Goal: Information Seeking & Learning: Learn about a topic

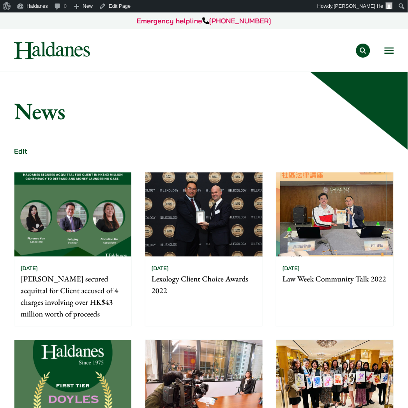
click at [388, 51] on button "Open menu" at bounding box center [389, 51] width 9 height 6
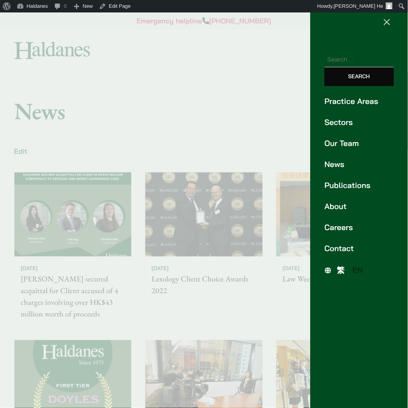
click at [343, 186] on link "Publications" at bounding box center [359, 186] width 69 height 12
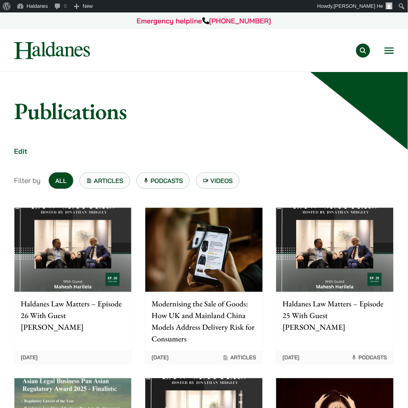
click at [159, 176] on link "Podcasts" at bounding box center [163, 181] width 54 height 16
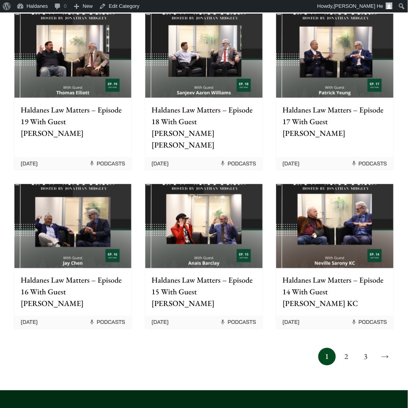
scroll to position [519, 0]
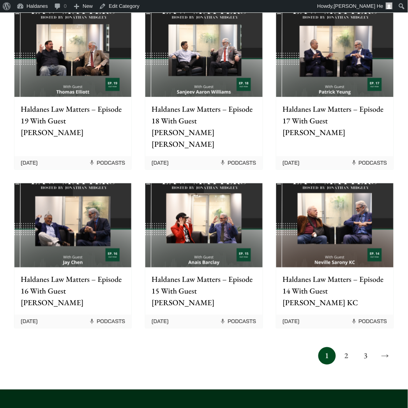
click at [344, 348] on link "2" at bounding box center [347, 357] width 18 height 18
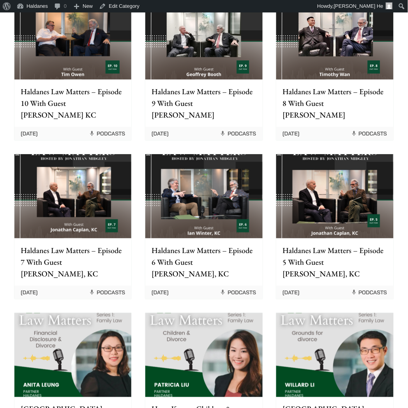
scroll to position [476, 0]
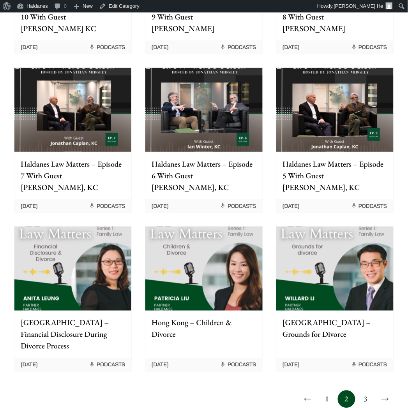
click at [365, 391] on link "3" at bounding box center [366, 400] width 18 height 18
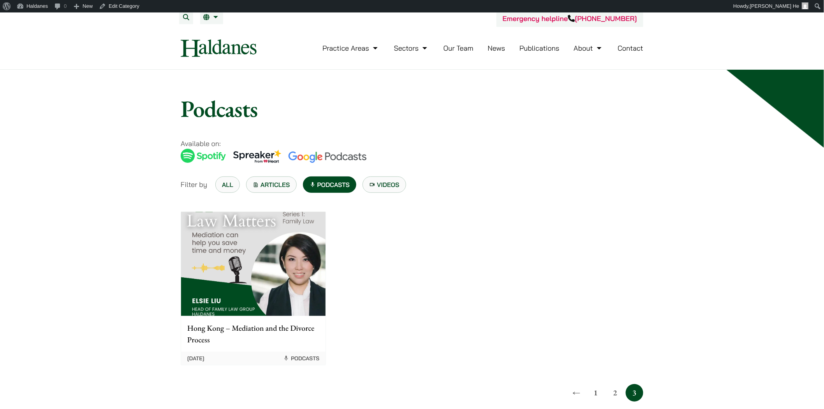
scroll to position [87, 0]
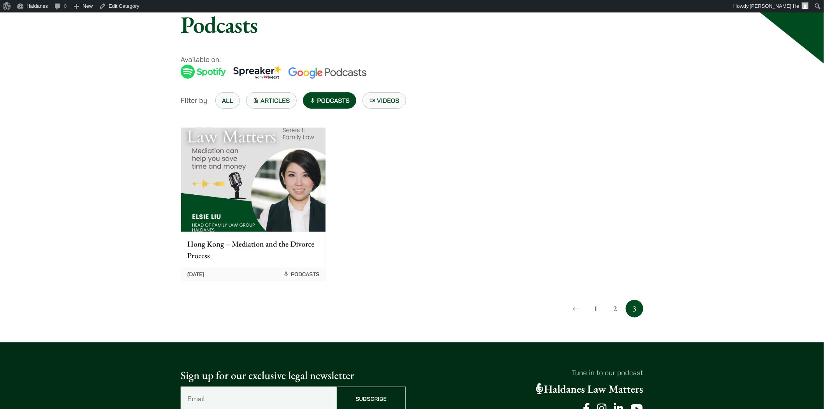
click at [408, 315] on link "1" at bounding box center [597, 309] width 18 height 18
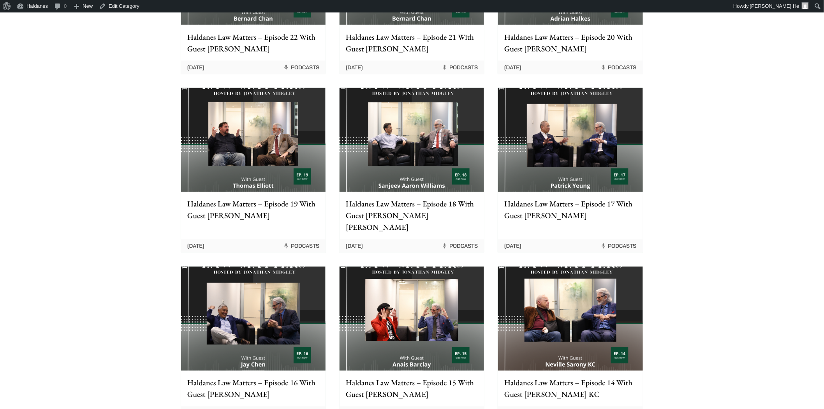
scroll to position [476, 0]
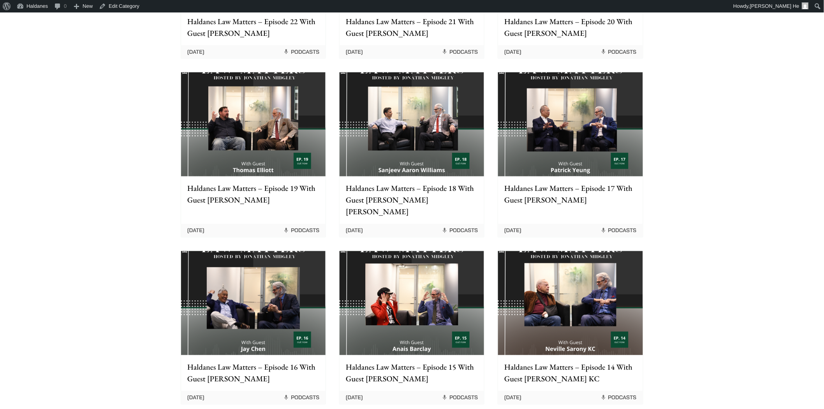
click at [425, 270] on img at bounding box center [412, 303] width 145 height 104
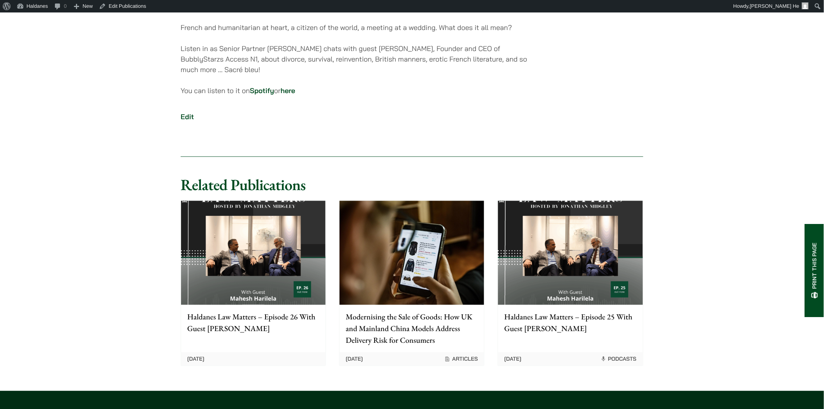
scroll to position [290, 0]
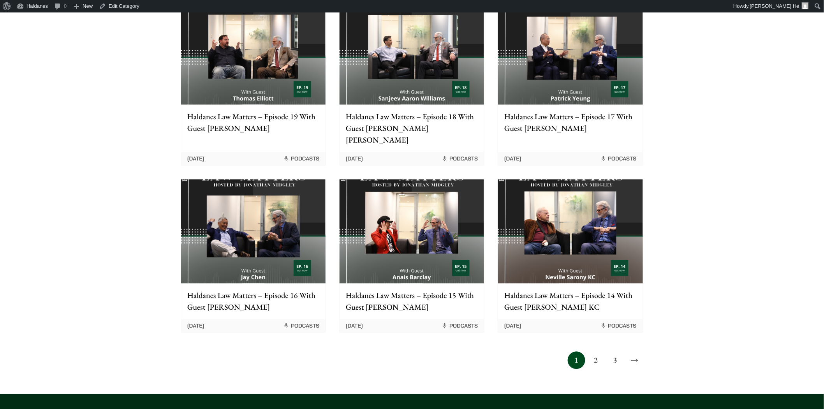
scroll to position [563, 0]
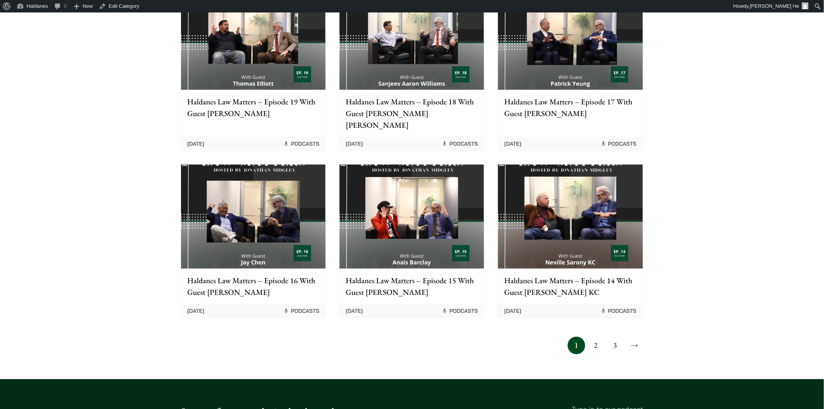
click at [594, 337] on link "2" at bounding box center [597, 346] width 18 height 18
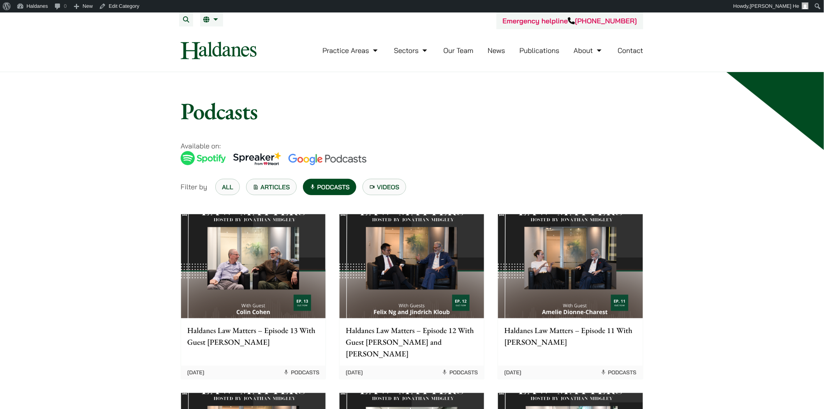
click at [594, 276] on img at bounding box center [570, 266] width 145 height 104
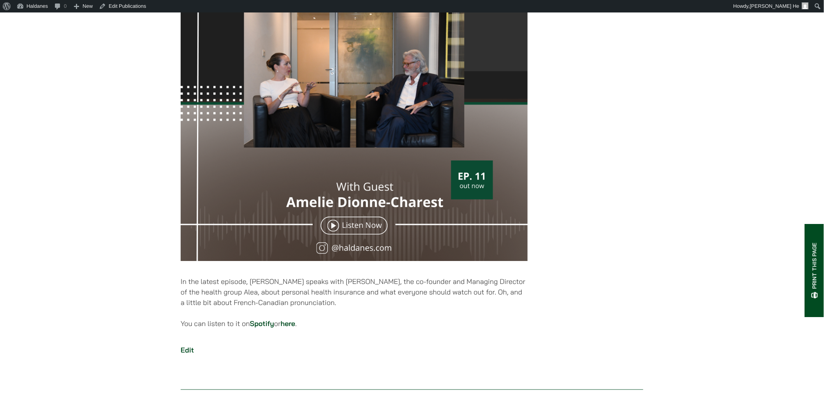
scroll to position [260, 0]
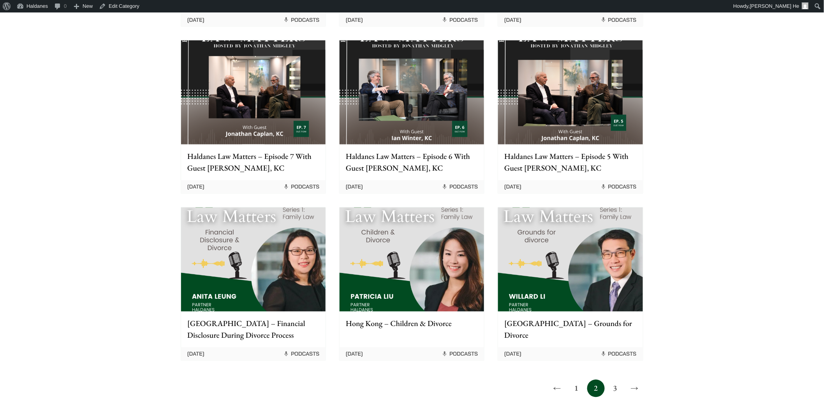
scroll to position [563, 0]
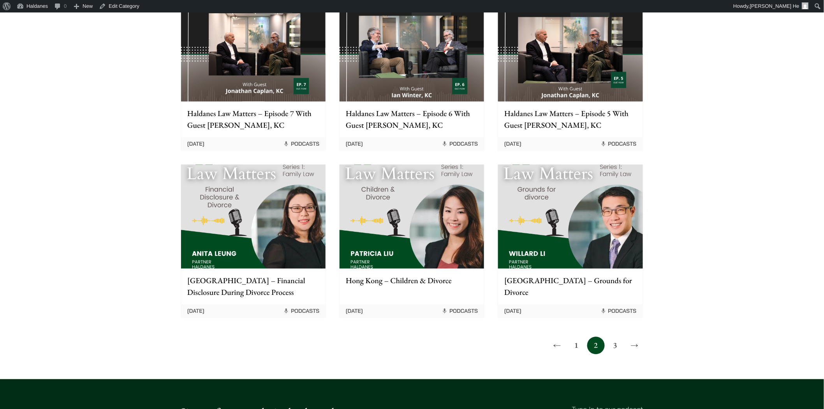
click at [611, 337] on link "3" at bounding box center [616, 346] width 18 height 18
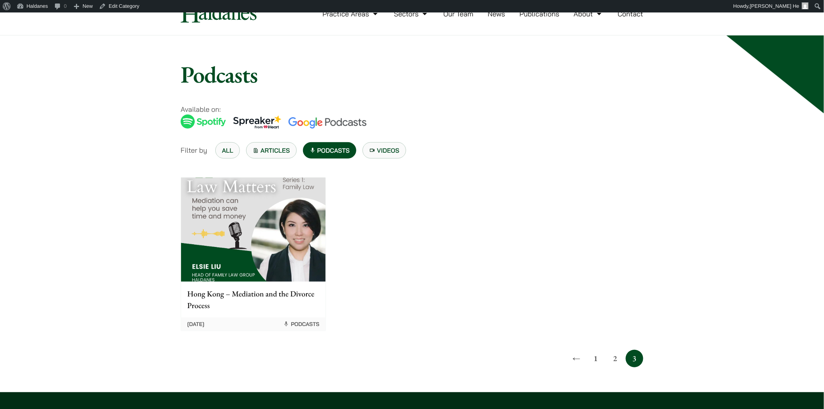
scroll to position [87, 0]
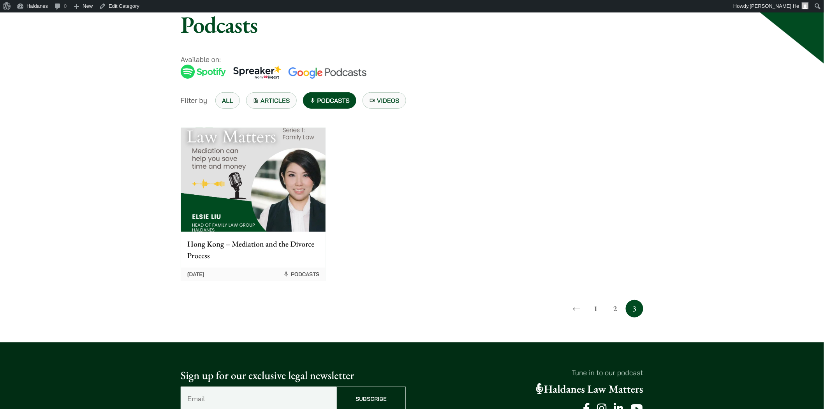
click at [613, 306] on link "2" at bounding box center [616, 309] width 18 height 18
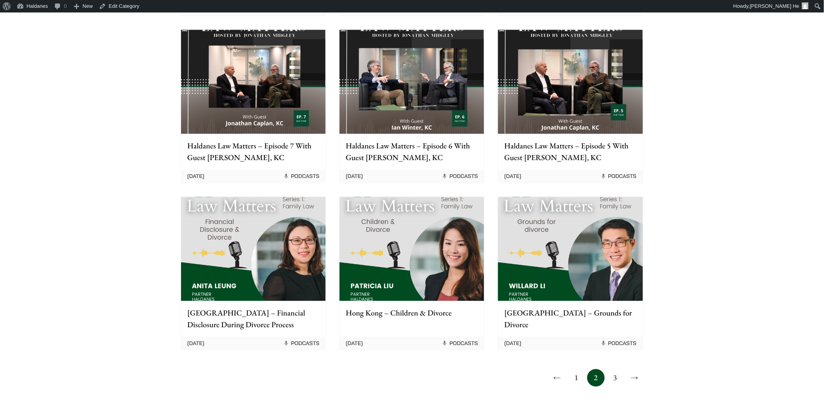
scroll to position [563, 0]
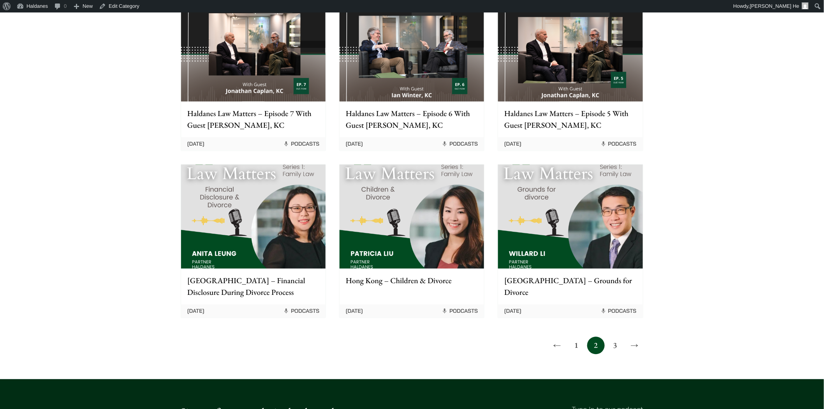
click at [579, 337] on link "1" at bounding box center [577, 346] width 18 height 18
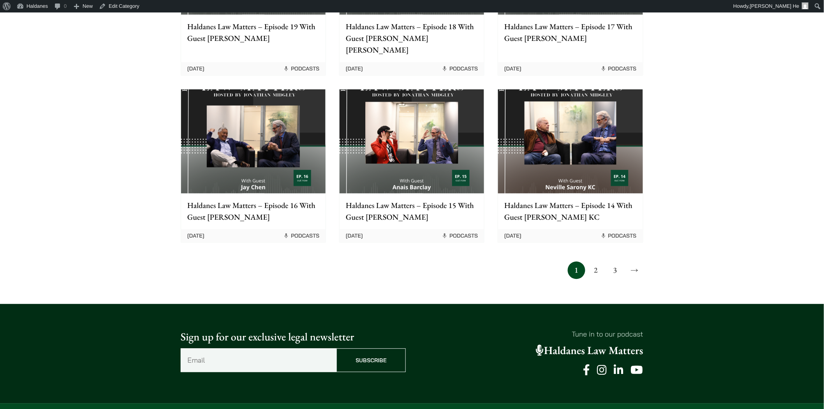
scroll to position [649, 0]
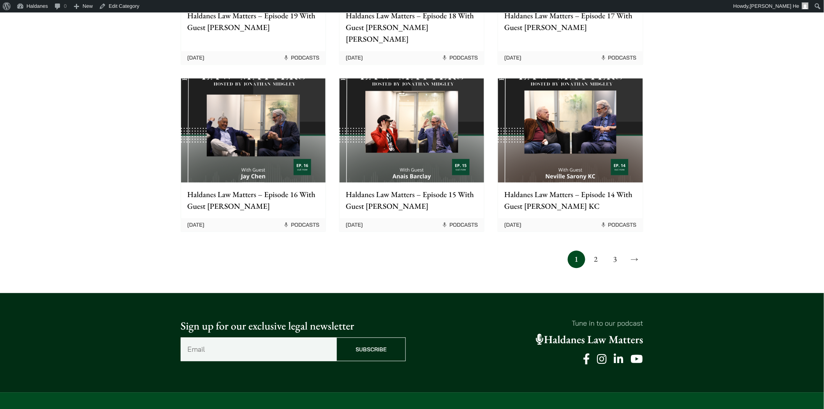
click at [598, 251] on link "2" at bounding box center [597, 260] width 18 height 18
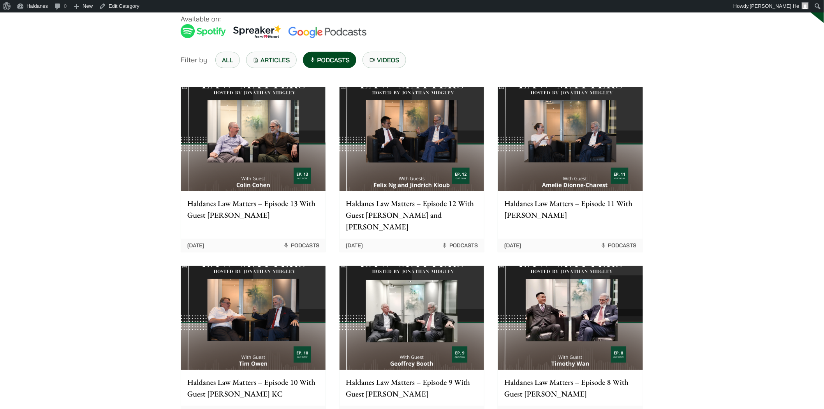
scroll to position [130, 0]
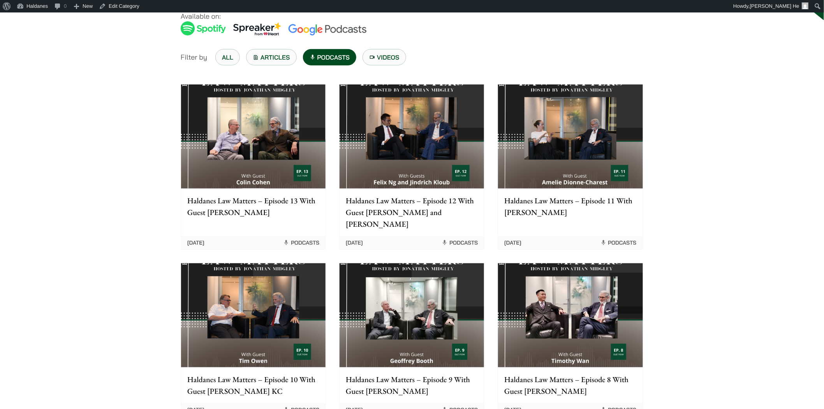
click at [532, 173] on img at bounding box center [570, 137] width 145 height 104
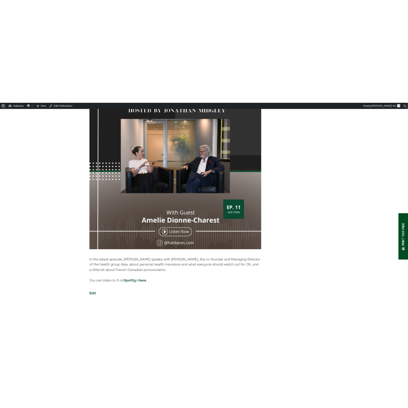
scroll to position [210, 0]
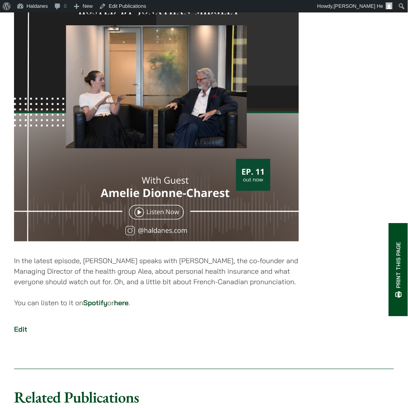
click at [90, 308] on link "Spotify" at bounding box center [95, 303] width 24 height 9
click at [261, 308] on p "You can listen to it on Spotify or here ." at bounding box center [156, 303] width 285 height 11
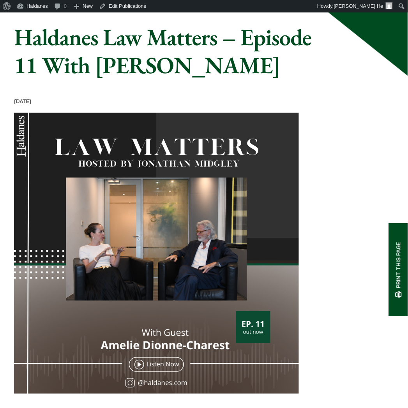
scroll to position [0, 0]
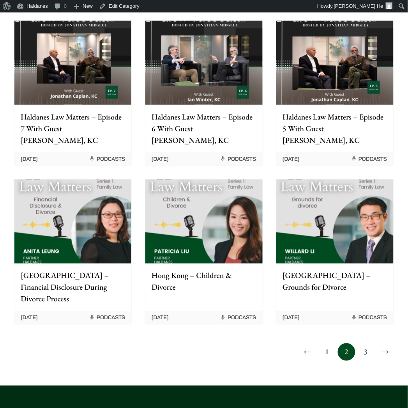
scroll to position [519, 0]
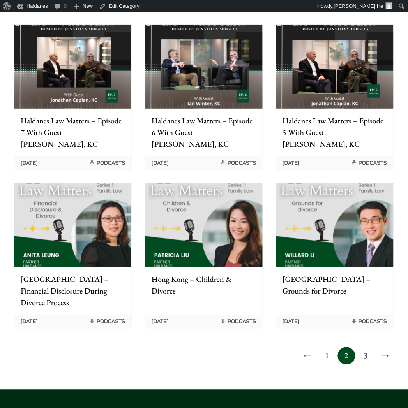
click at [365, 348] on link "3" at bounding box center [366, 357] width 18 height 18
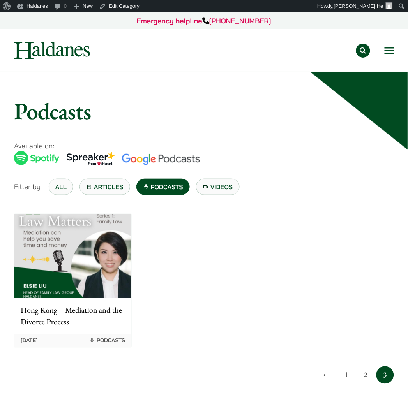
scroll to position [87, 0]
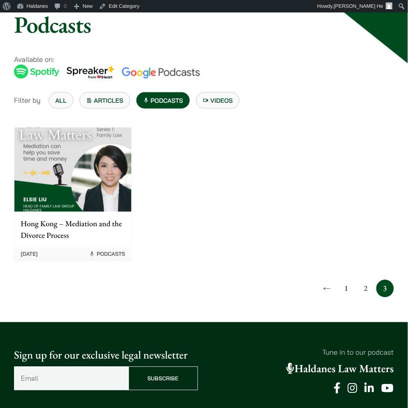
click at [364, 288] on link "2" at bounding box center [366, 289] width 18 height 18
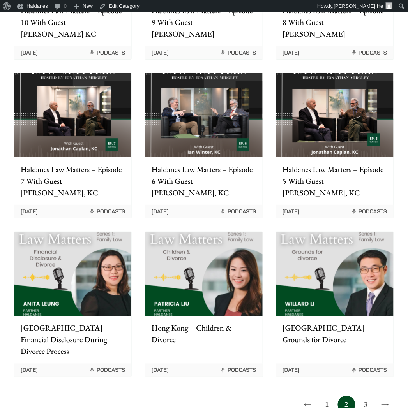
scroll to position [476, 0]
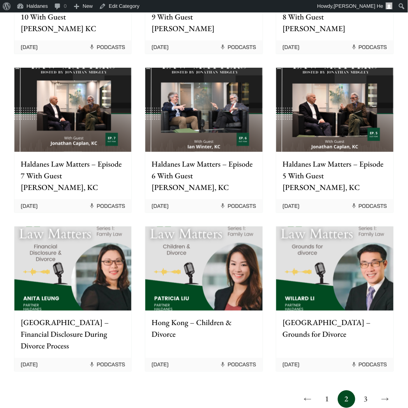
click at [355, 251] on img at bounding box center [334, 269] width 117 height 84
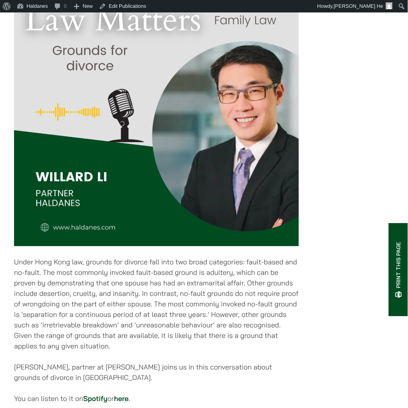
scroll to position [260, 0]
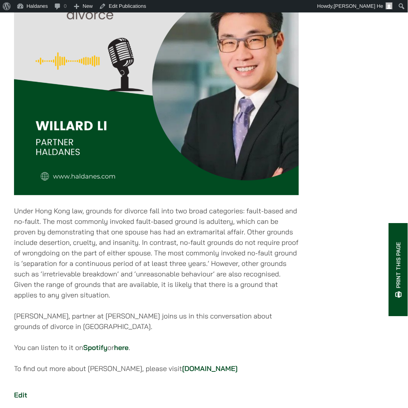
click at [99, 344] on link "Spotify" at bounding box center [95, 348] width 24 height 9
